Goal: Find contact information: Find contact information

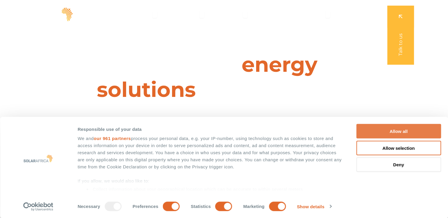
click at [401, 131] on button "Allow all" at bounding box center [398, 131] width 85 height 15
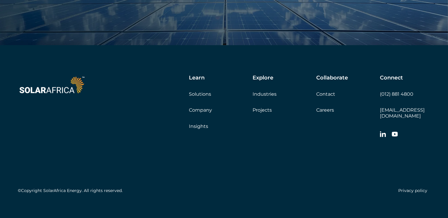
scroll to position [2030, 0]
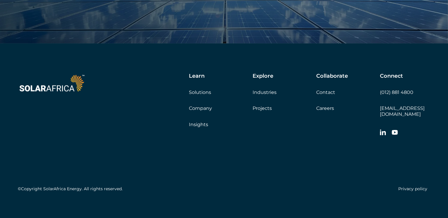
click at [323, 94] on link "Contact" at bounding box center [325, 93] width 19 height 6
